Goal: Task Accomplishment & Management: Complete application form

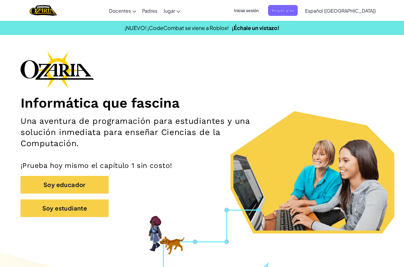
click at [58, 209] on button "Soy estudiante" at bounding box center [65, 208] width 88 height 18
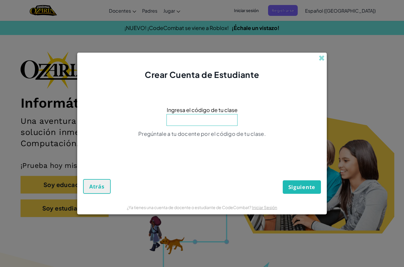
click at [216, 118] on input at bounding box center [202, 120] width 71 height 12
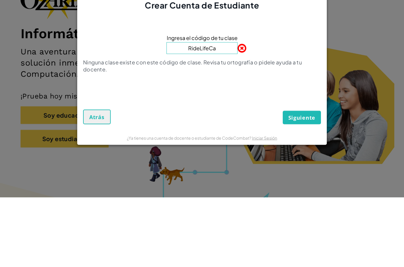
type input "RideLifeCar"
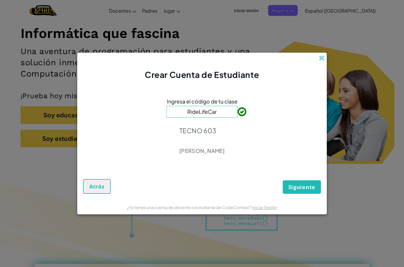
click at [313, 187] on span "Siguiente" at bounding box center [301, 186] width 27 height 7
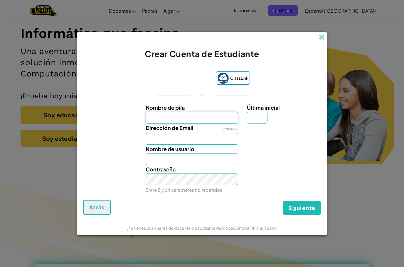
click at [204, 123] on input "Nombre de pila" at bounding box center [192, 118] width 93 height 12
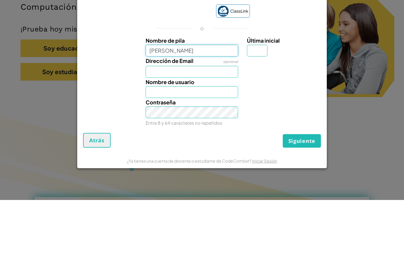
type input "[PERSON_NAME]"
click at [256, 112] on input "Última inicial" at bounding box center [257, 118] width 21 height 12
type input "[PERSON_NAME]"
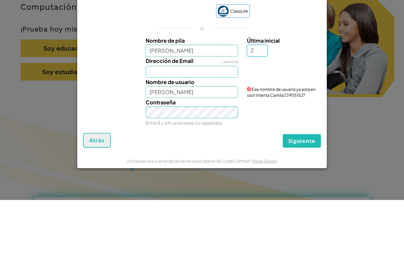
type input "Z"
click at [216, 133] on input "Dirección de Email" at bounding box center [192, 139] width 93 height 12
type input "CamilaZ"
type input "[EMAIL_ADDRESS][DOMAIN_NAME]"
click at [227, 153] on input "CamilaZ" at bounding box center [192, 159] width 93 height 12
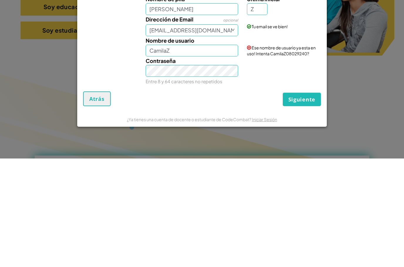
scroll to position [178, 0]
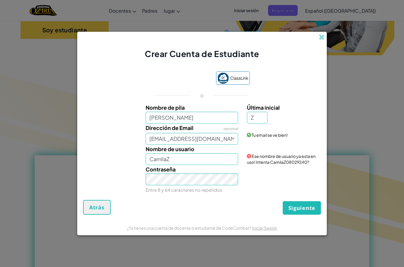
click at [215, 161] on input "CamilaZ" at bounding box center [192, 159] width 93 height 12
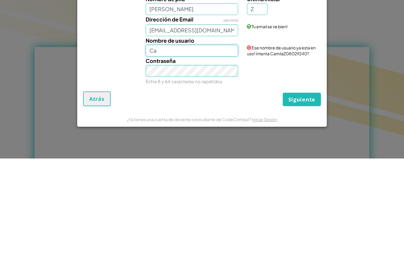
type input "C"
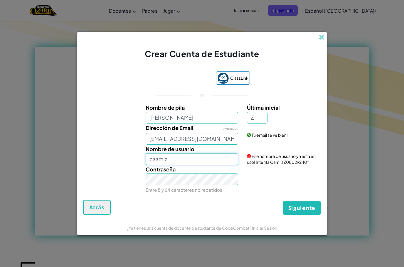
type input "caam!z"
click at [315, 210] on button "Siguiente" at bounding box center [302, 208] width 38 height 14
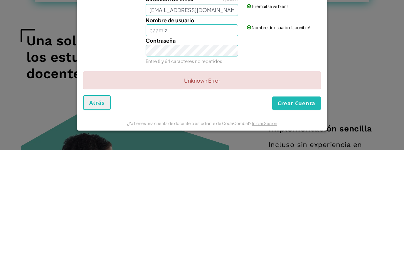
scroll to position [519, 0]
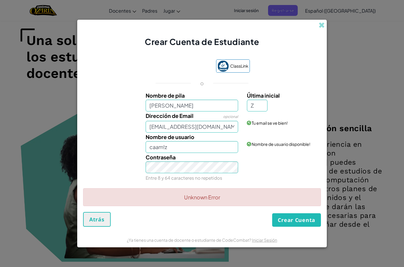
click at [314, 221] on button "Crear Cuenta" at bounding box center [296, 220] width 49 height 14
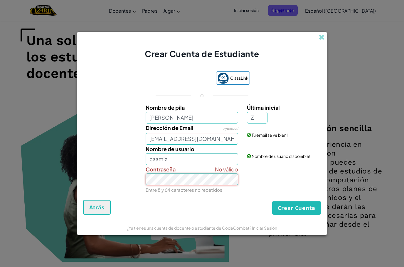
scroll to position [519, 0]
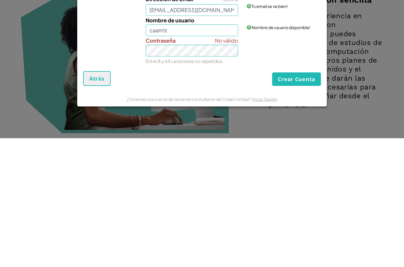
click at [315, 201] on button "Crear Cuenta" at bounding box center [296, 208] width 49 height 14
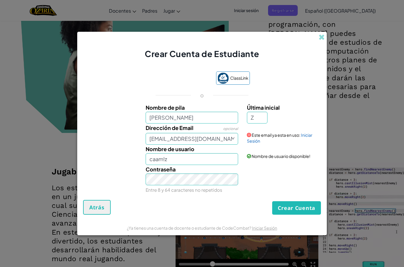
click at [308, 136] on link "Iniciar Sesión" at bounding box center [279, 137] width 65 height 11
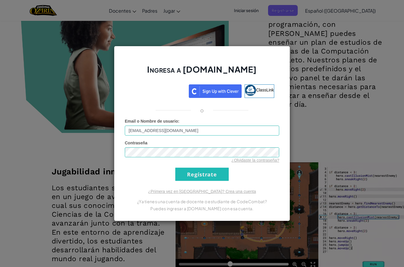
click at [210, 179] on input "Regístrate" at bounding box center [201, 173] width 53 height 13
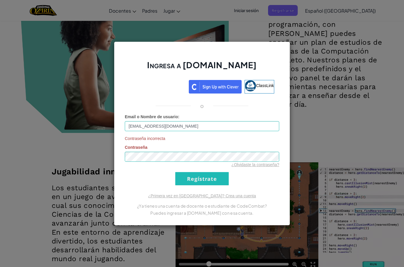
click at [220, 179] on input "Regístrate" at bounding box center [201, 178] width 53 height 13
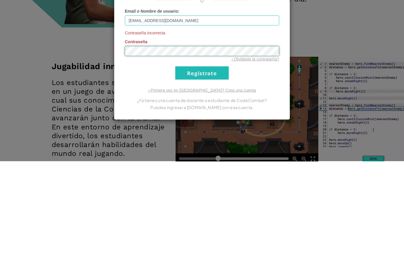
scroll to position [754, 0]
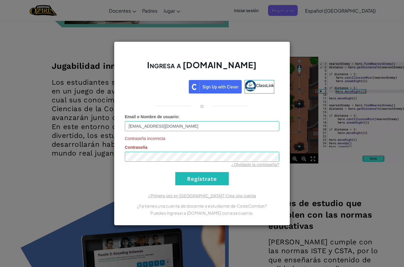
click at [177, 85] on div "Acceder con Google. Se abre en una pestaña nueva" at bounding box center [158, 85] width 56 height 13
click at [141, 91] on div "Acceder con Google. Se abre en una pestaña nueva" at bounding box center [158, 85] width 56 height 13
click at [55, 176] on div "Ingresa a [DOMAIN_NAME] ClassLink o Email o Nombre de usuario : [EMAIL_ADDRESS]…" at bounding box center [202, 133] width 404 height 267
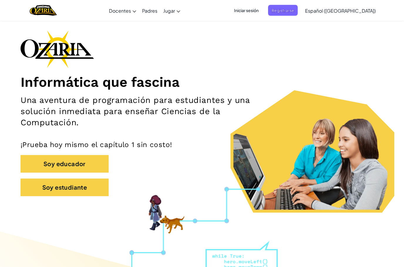
scroll to position [0, 0]
